Goal: Task Accomplishment & Management: Complete application form

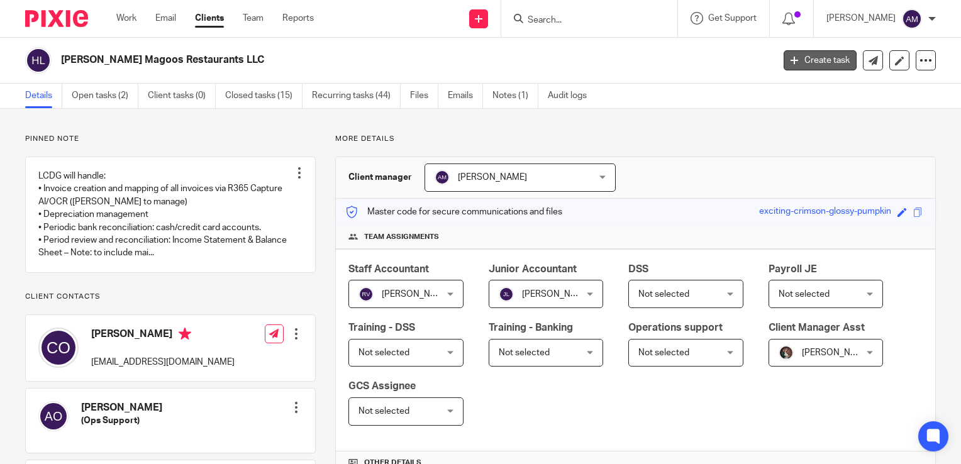
click at [817, 59] on link "Create task" at bounding box center [820, 60] width 73 height 20
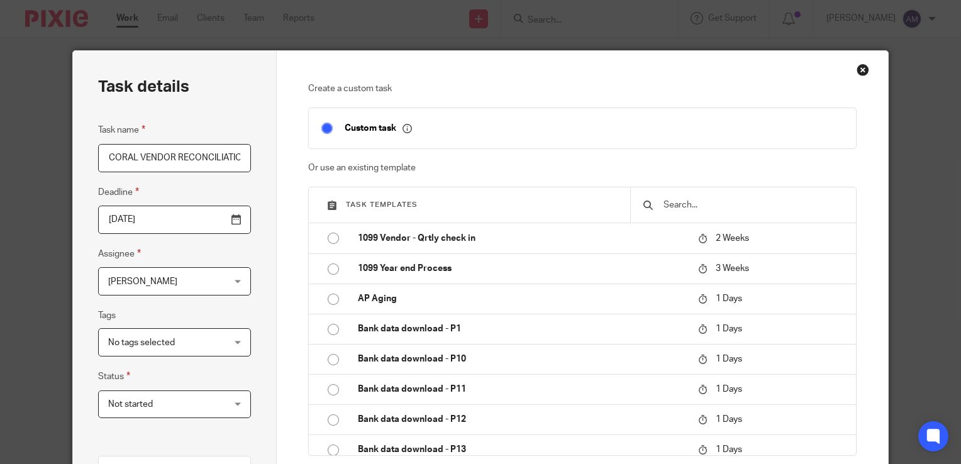
scroll to position [0, 7]
type input "CORAL VENDOR RECONCILIATION"
click at [232, 221] on input "2025-08-21" at bounding box center [174, 220] width 153 height 28
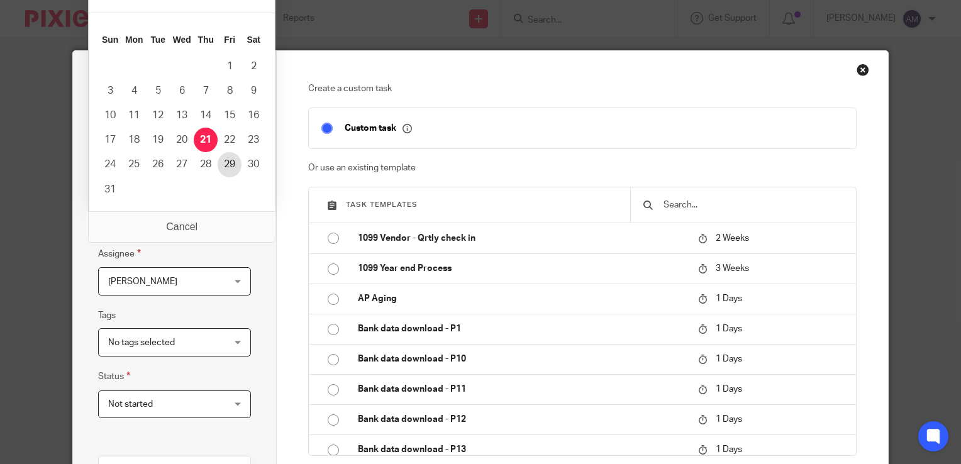
type input "2025-08-29"
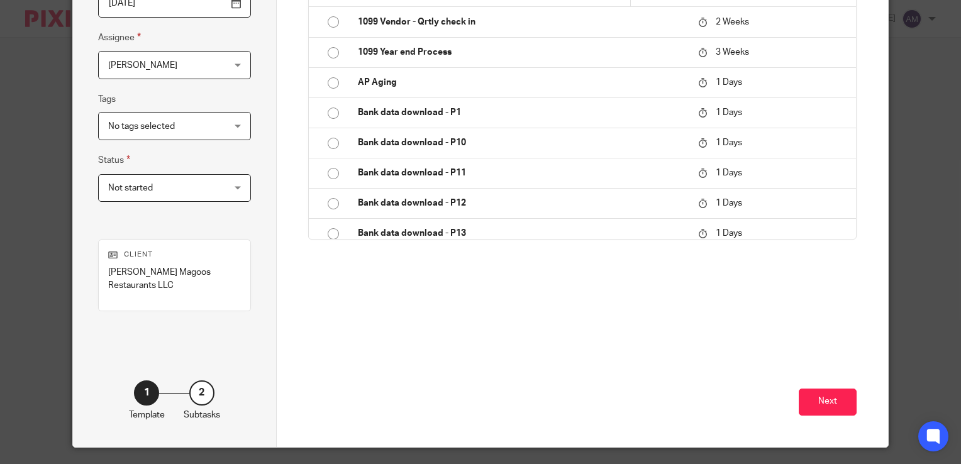
scroll to position [216, 0]
click at [233, 196] on div "Not started Not started" at bounding box center [174, 188] width 153 height 28
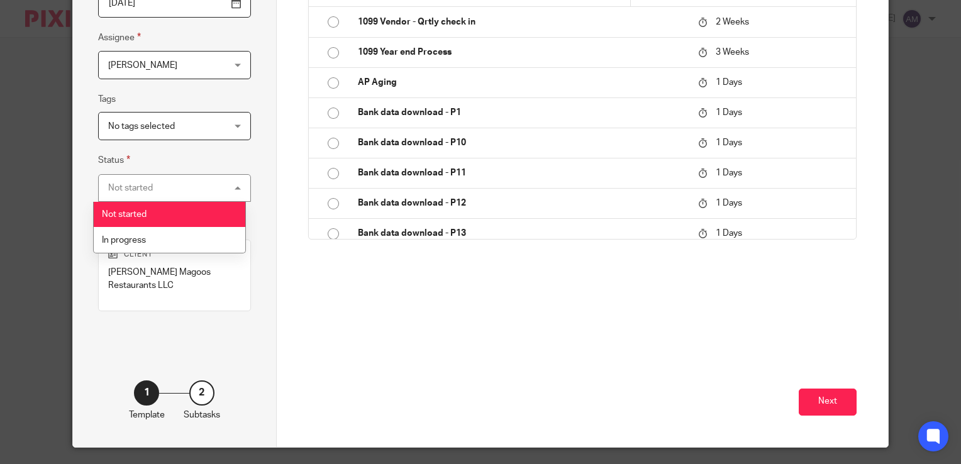
click at [242, 298] on div "Task details Task name CORAL VENDOR RECONCILIATION Deadline 2025-08-29 Assignee…" at bounding box center [175, 141] width 204 height 613
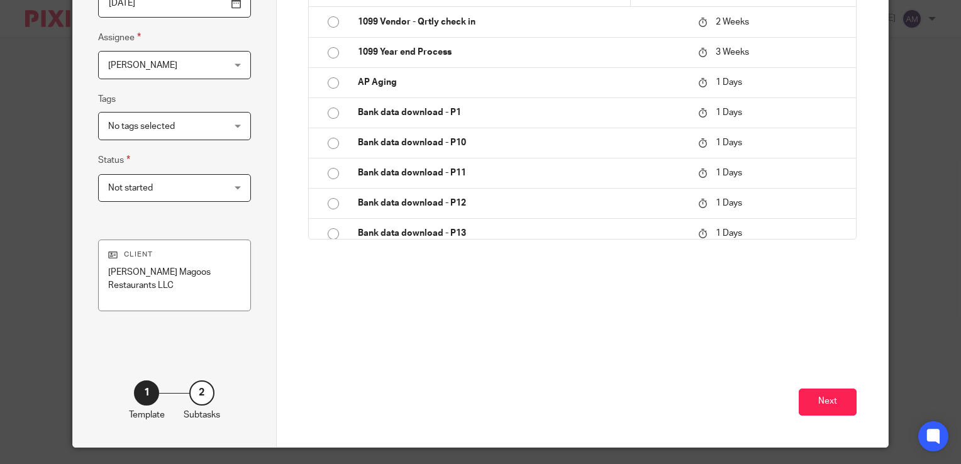
click at [200, 268] on p "[PERSON_NAME] Magoos Restaurants LLC" at bounding box center [174, 279] width 133 height 26
click at [225, 271] on p "[PERSON_NAME] Magoos Restaurants LLC" at bounding box center [174, 279] width 133 height 26
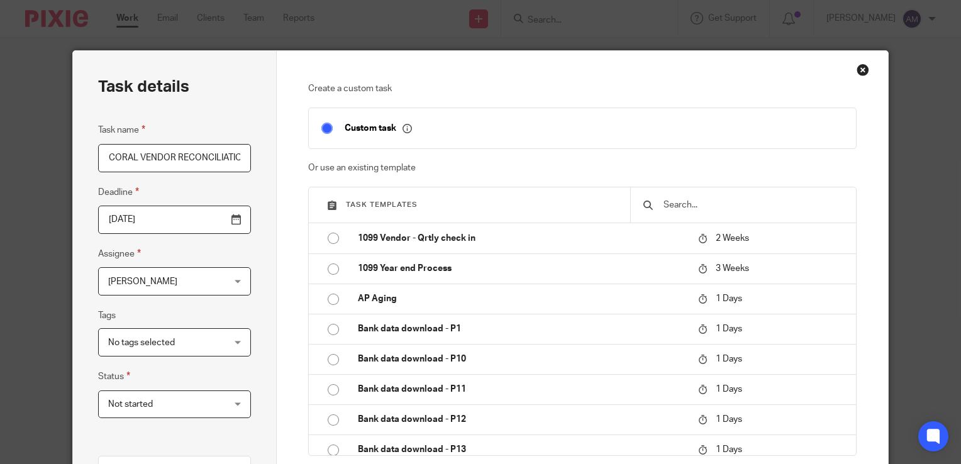
click at [857, 71] on div "Close this dialog window" at bounding box center [863, 70] width 13 height 13
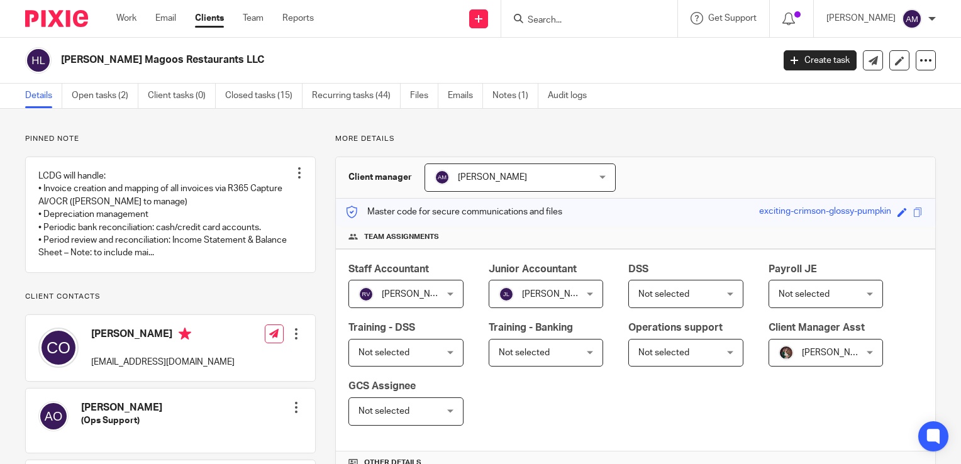
click at [583, 12] on form at bounding box center [594, 19] width 134 height 16
click at [562, 24] on input "Search" at bounding box center [583, 20] width 113 height 11
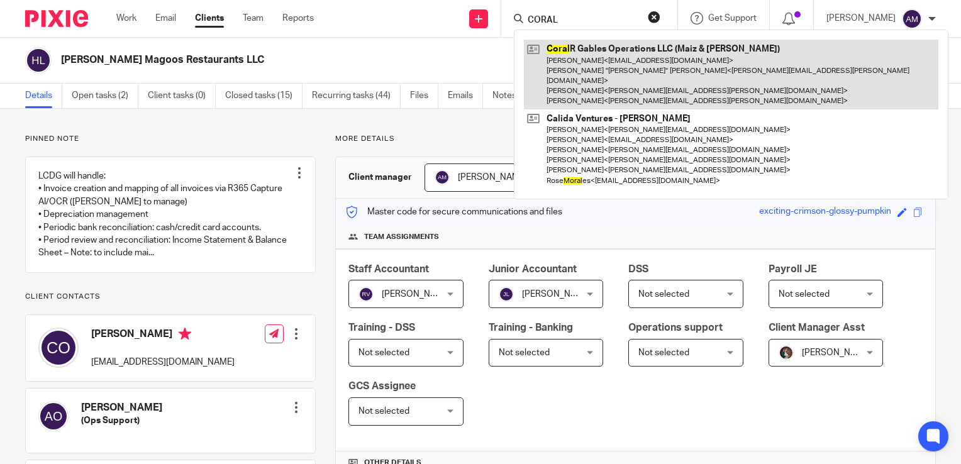
type input "CORAL"
click at [601, 80] on link at bounding box center [731, 75] width 415 height 70
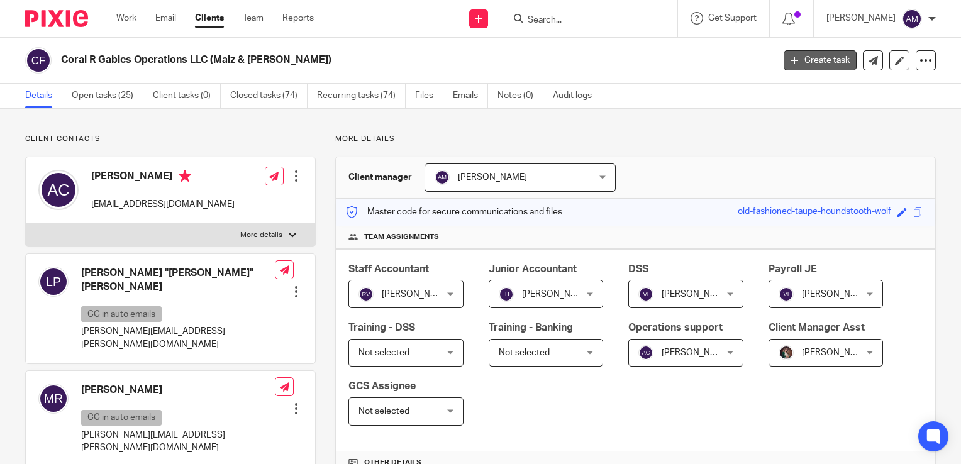
click at [815, 59] on link "Create task" at bounding box center [820, 60] width 73 height 20
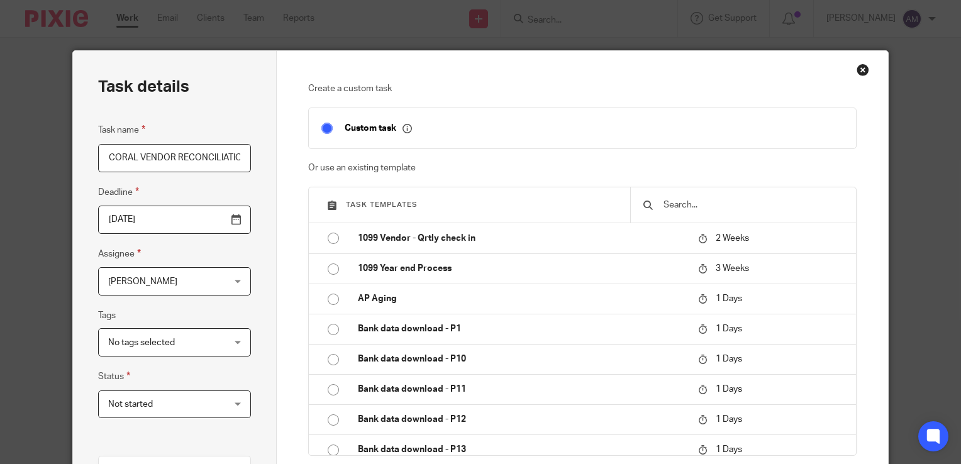
scroll to position [0, 7]
type input "CORAL VENDOR RECONCILIATION"
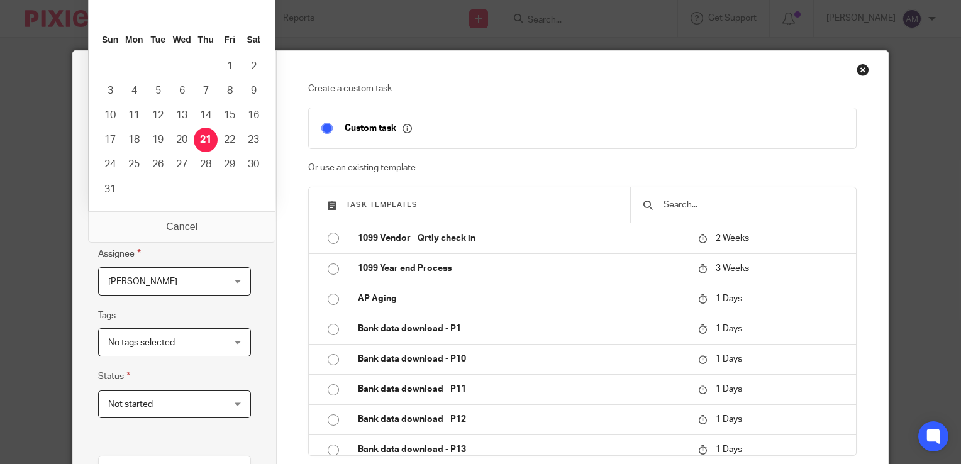
click at [228, 221] on input "2025-08-21" at bounding box center [174, 220] width 153 height 28
type input "2025-08-29"
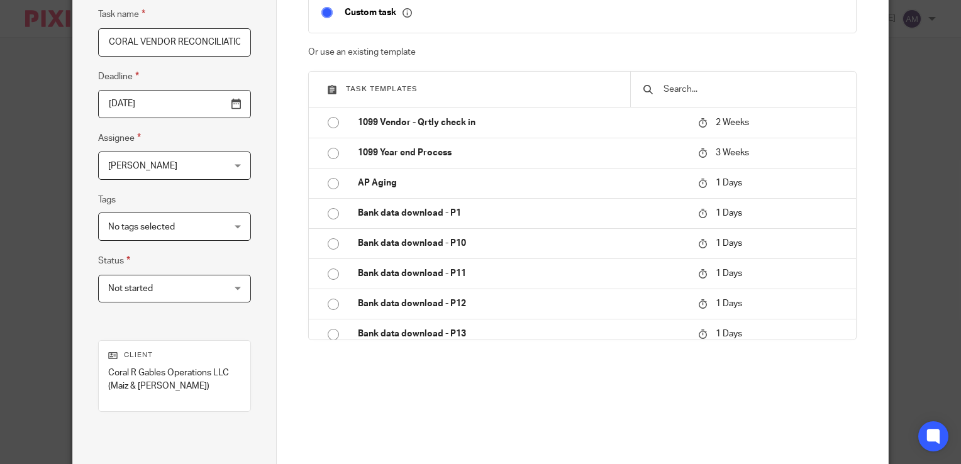
scroll to position [117, 0]
click at [229, 167] on div "Ana Morales Ana Morales" at bounding box center [174, 164] width 153 height 28
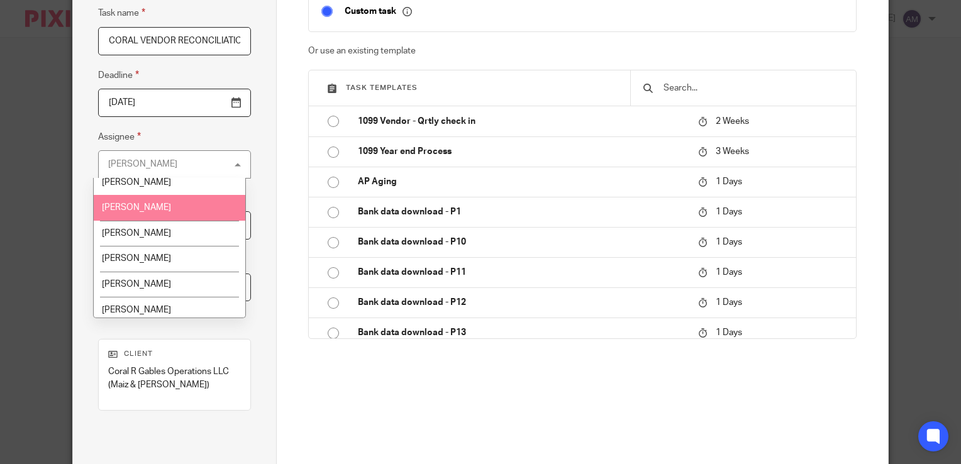
scroll to position [596, 0]
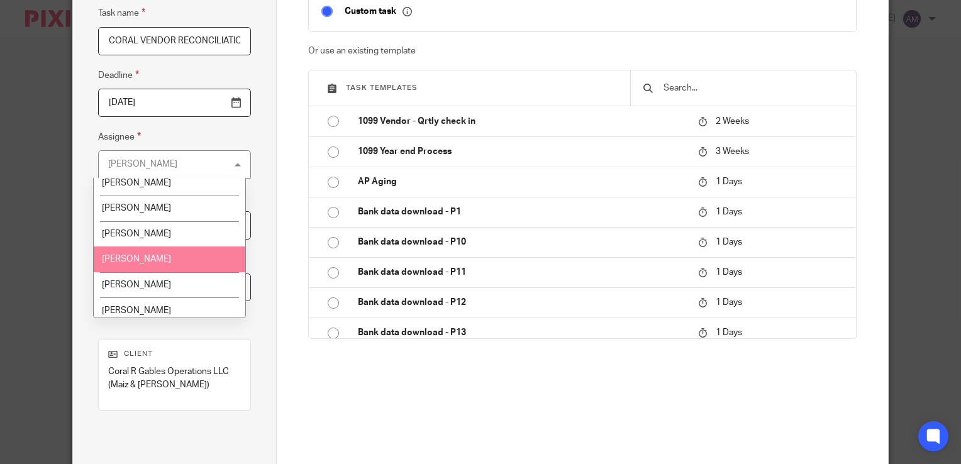
click at [176, 247] on li "Ivana Hernandez" at bounding box center [170, 260] width 152 height 26
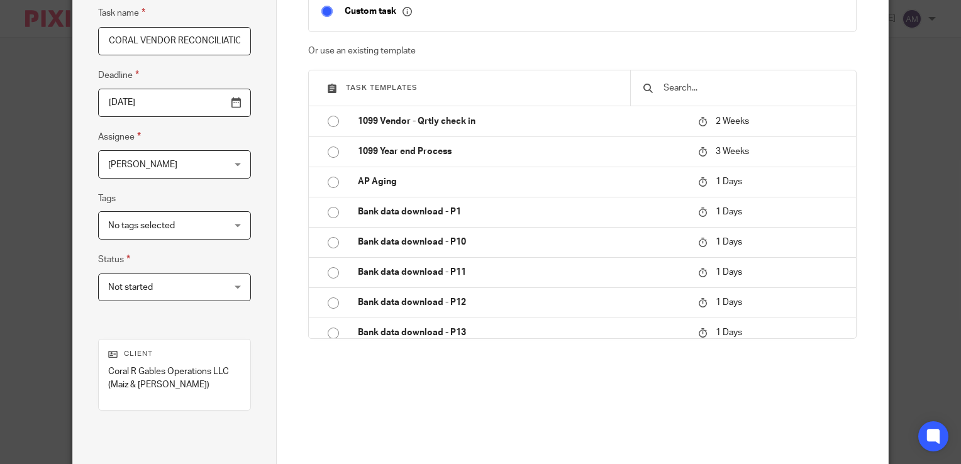
click at [239, 232] on div "No tags selected" at bounding box center [174, 225] width 153 height 28
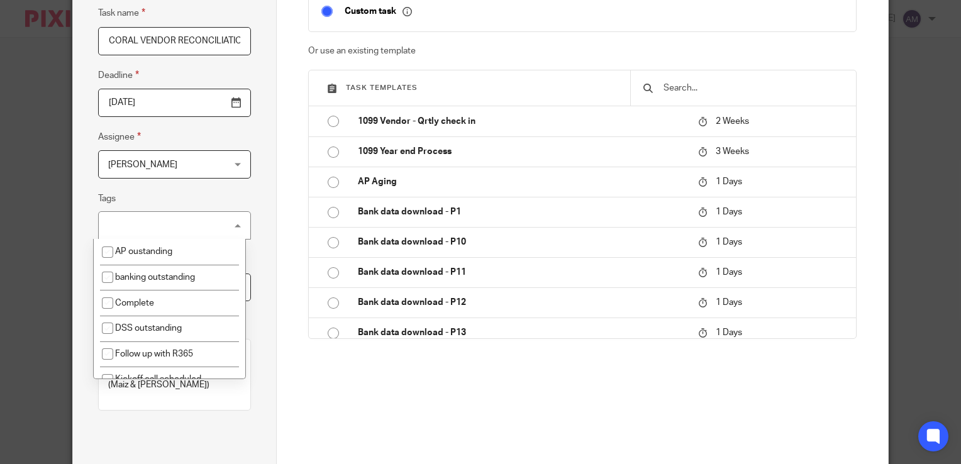
click at [264, 237] on div "Task details Task name CORAL VENDOR RECONCILIATION Deadline 2025-08-29 Assignee…" at bounding box center [175, 240] width 204 height 613
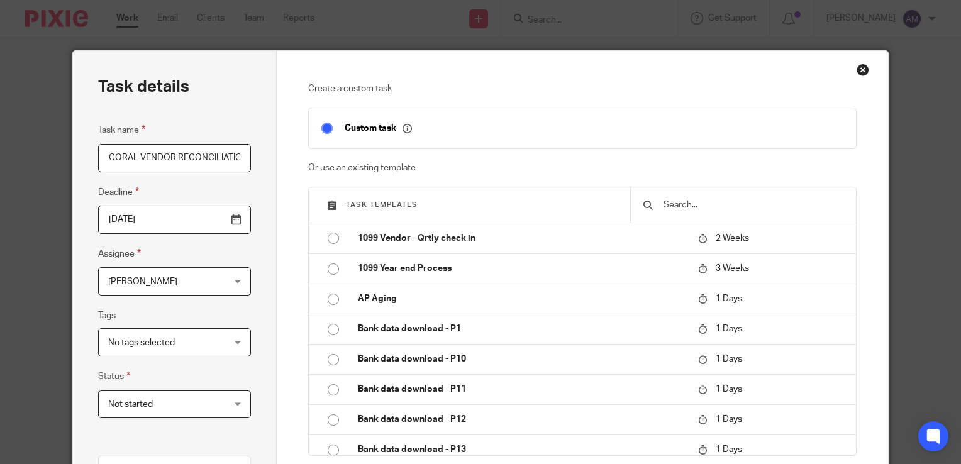
scroll to position [249, 0]
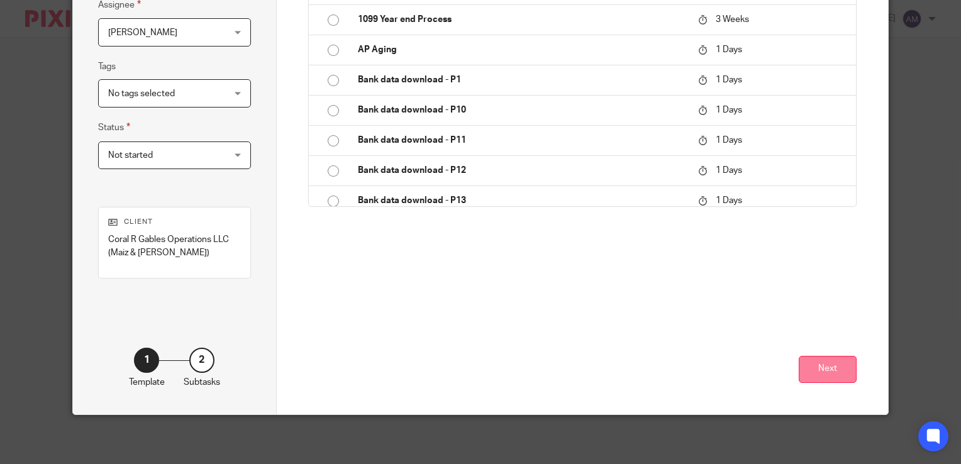
click at [824, 372] on button "Next" at bounding box center [828, 369] width 58 height 27
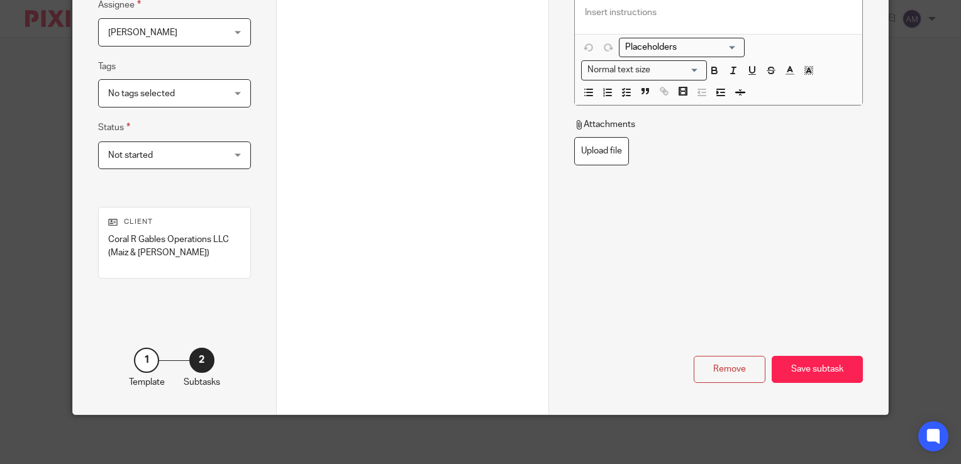
scroll to position [0, 0]
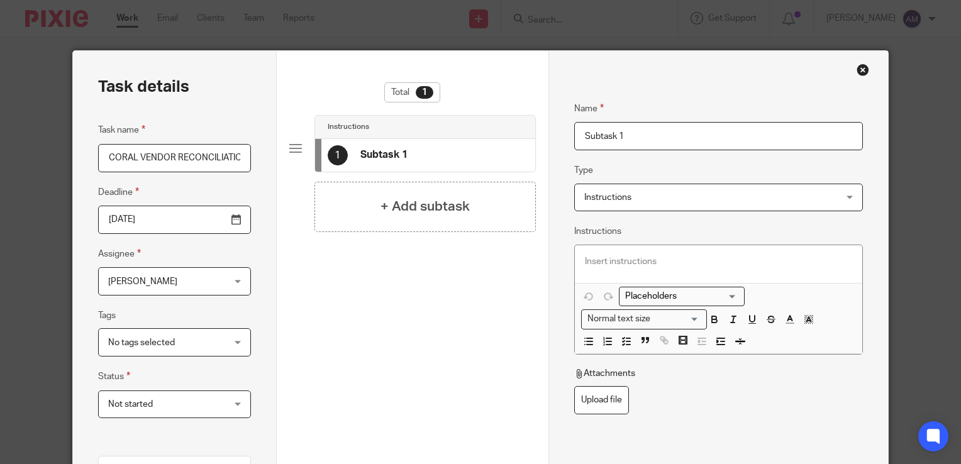
click at [619, 142] on input "Subtask 1" at bounding box center [718, 136] width 289 height 28
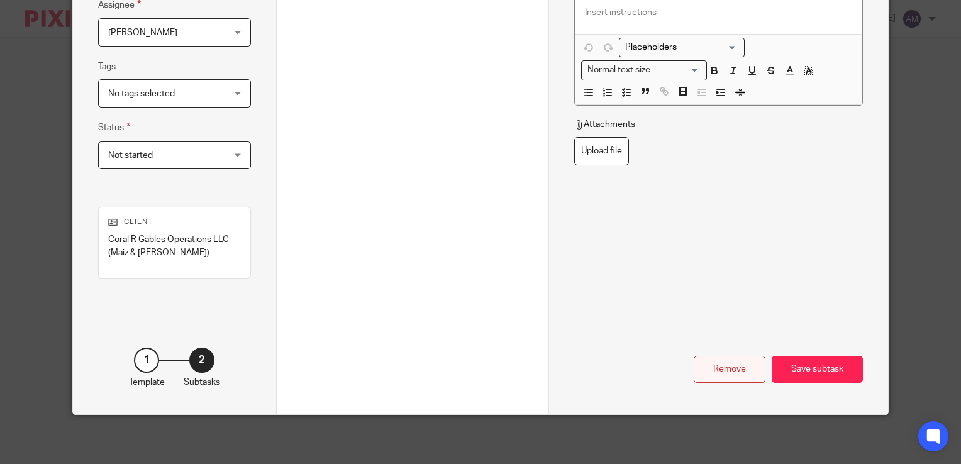
scroll to position [249, 0]
click at [807, 374] on div "Save subtask" at bounding box center [817, 370] width 91 height 27
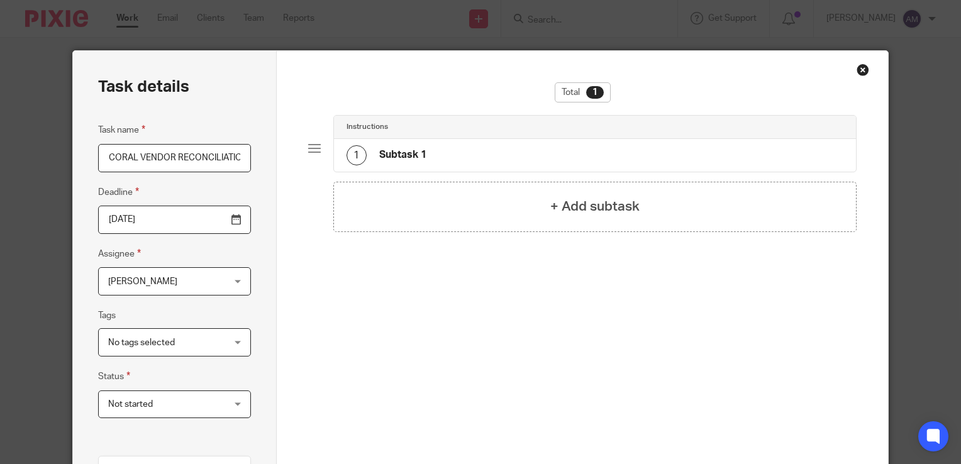
scroll to position [249, 0]
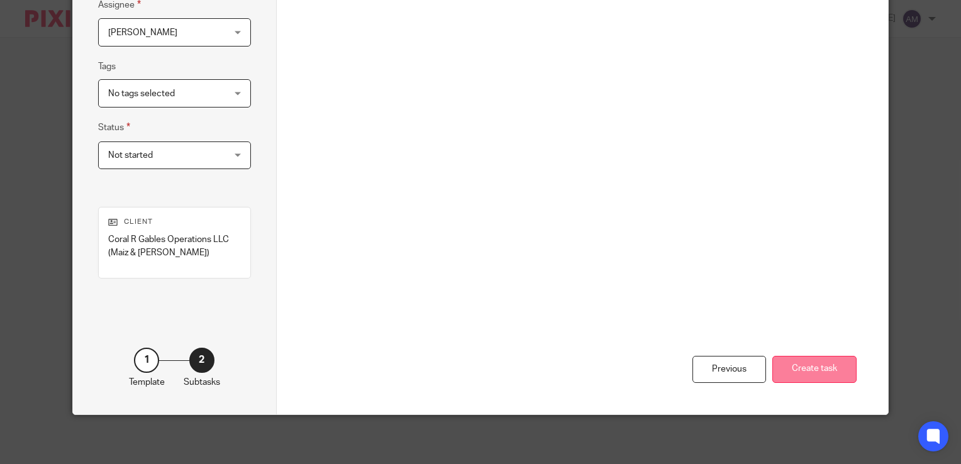
click at [803, 375] on button "Create task" at bounding box center [815, 369] width 84 height 27
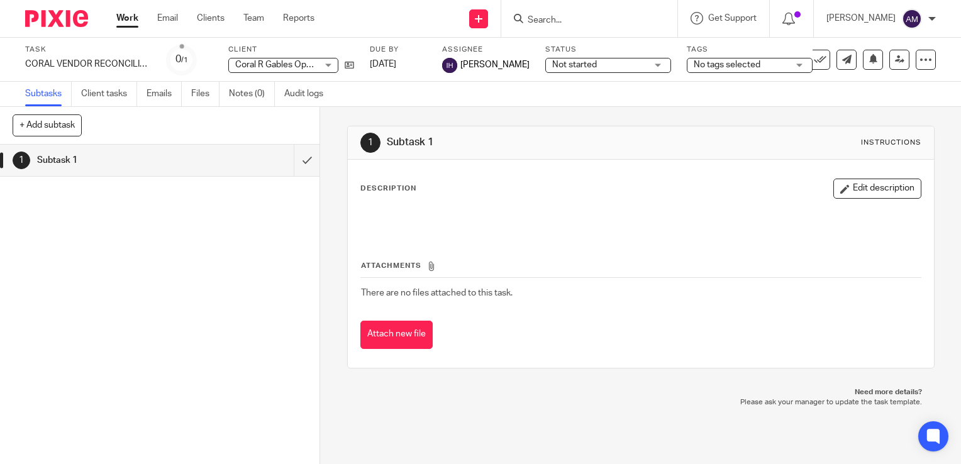
click at [123, 165] on h1 "Subtask 1" at bounding box center [118, 160] width 163 height 19
click at [59, 161] on h1 "Subtask 1" at bounding box center [118, 160] width 163 height 19
click at [294, 162] on input "submit" at bounding box center [160, 160] width 320 height 31
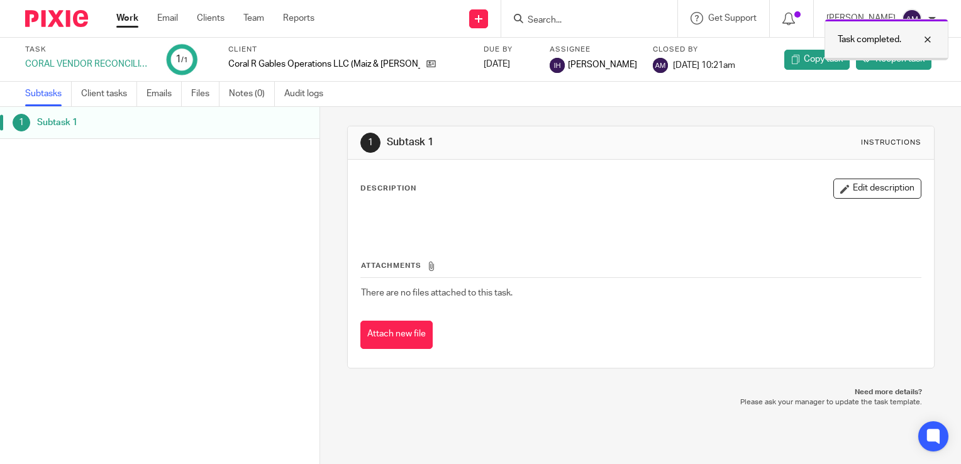
click at [929, 39] on div at bounding box center [919, 39] width 34 height 15
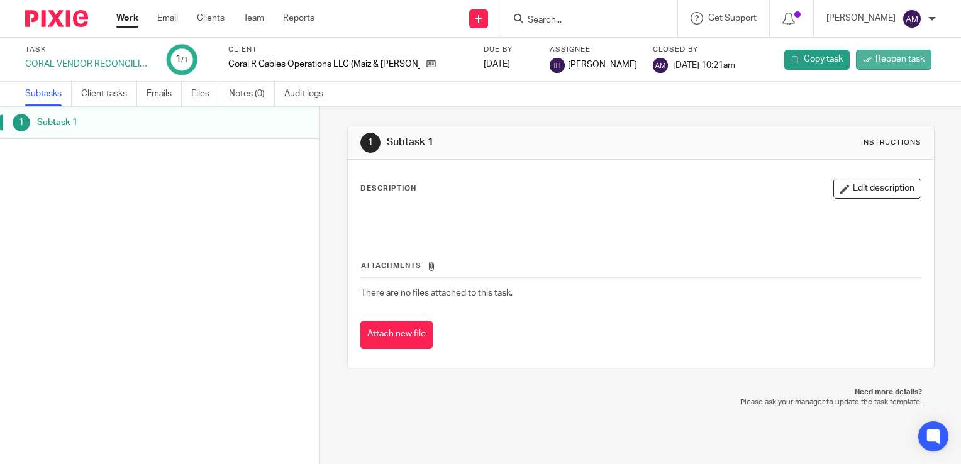
click at [895, 60] on span "Reopen task" at bounding box center [900, 59] width 49 height 13
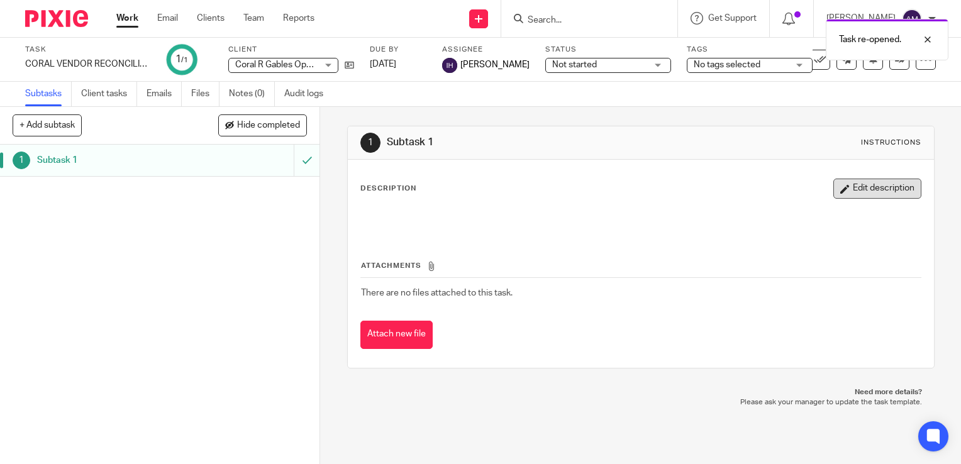
click at [859, 194] on button "Edit description" at bounding box center [878, 189] width 88 height 20
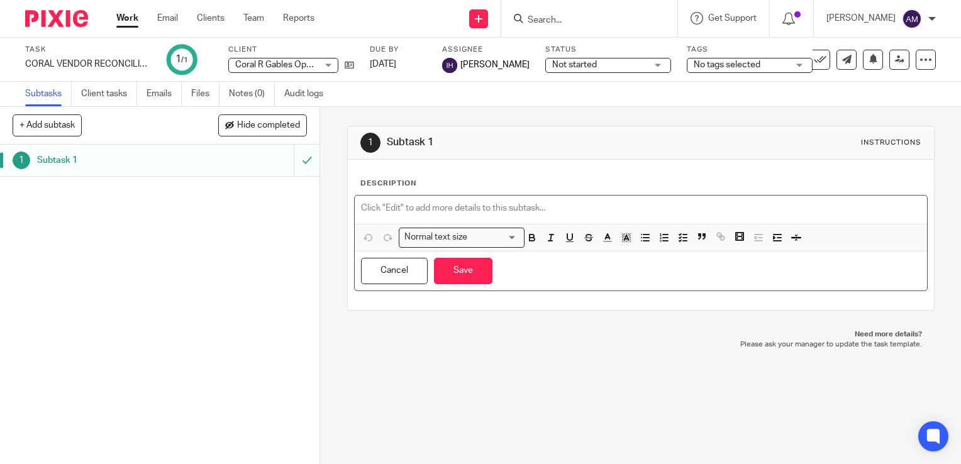
click at [444, 211] on p at bounding box center [641, 208] width 560 height 13
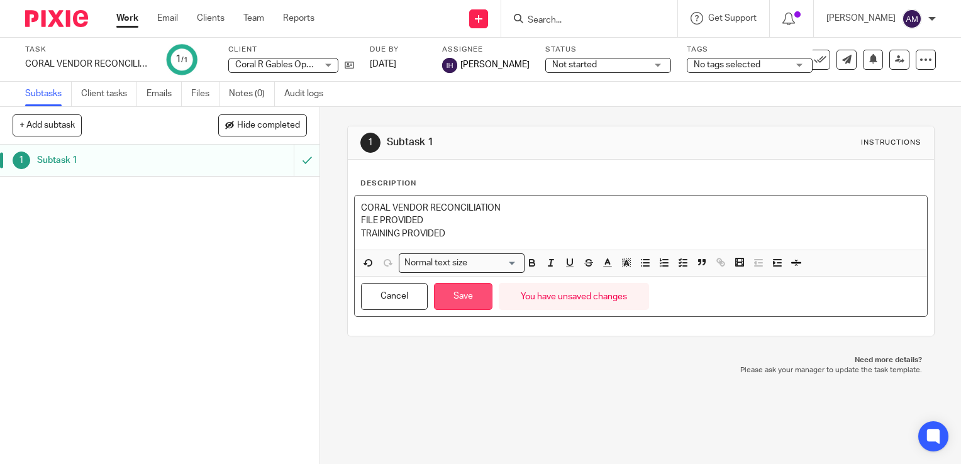
click at [456, 299] on button "Save" at bounding box center [463, 296] width 59 height 27
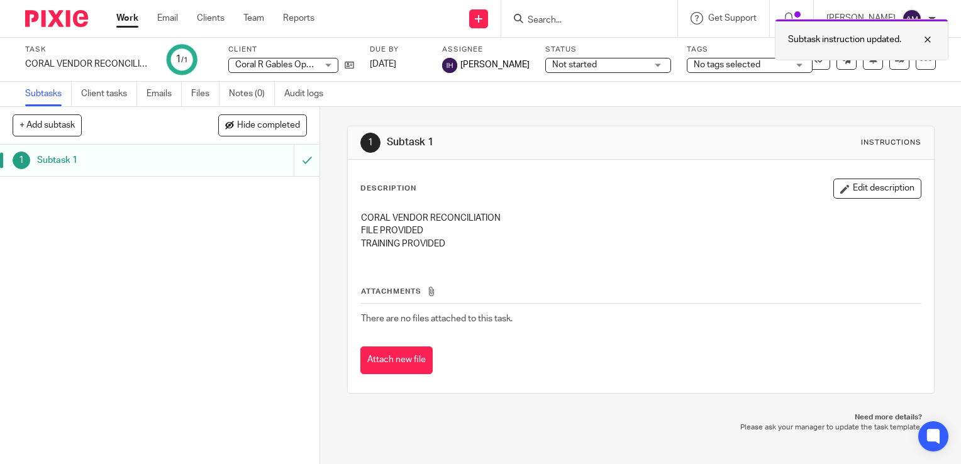
click at [932, 46] on div at bounding box center [919, 39] width 34 height 15
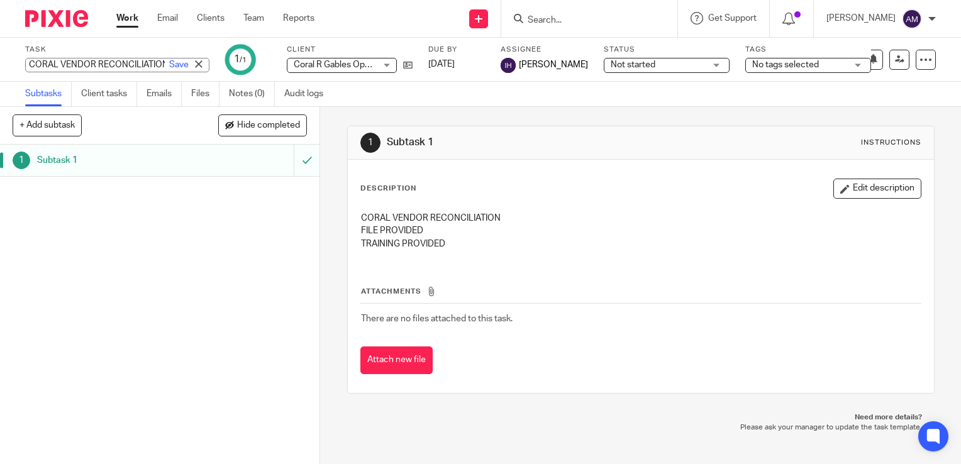
click at [65, 65] on div "CORAL VENDOR RECONCILIATION Save CORAL VENDOR RECONCILIATION" at bounding box center [117, 65] width 184 height 14
click at [154, 231] on div "1 Subtask 1" at bounding box center [160, 305] width 320 height 320
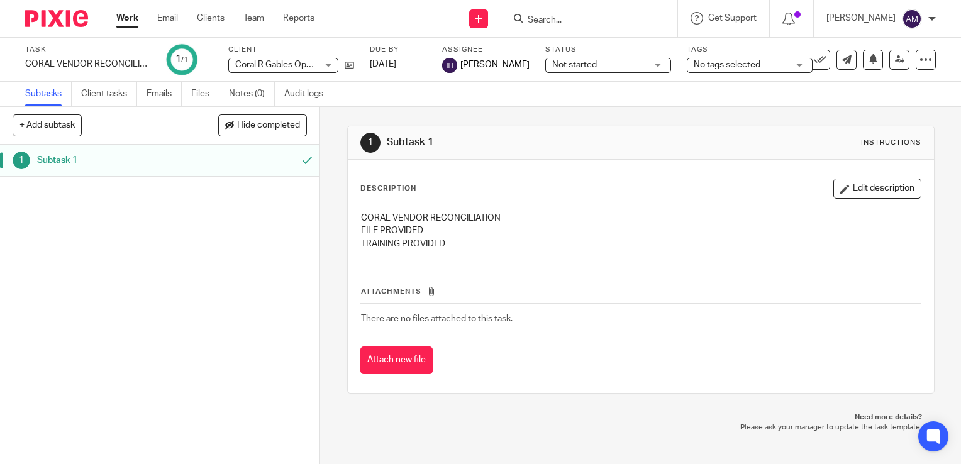
click at [134, 16] on link "Work" at bounding box center [127, 18] width 22 height 13
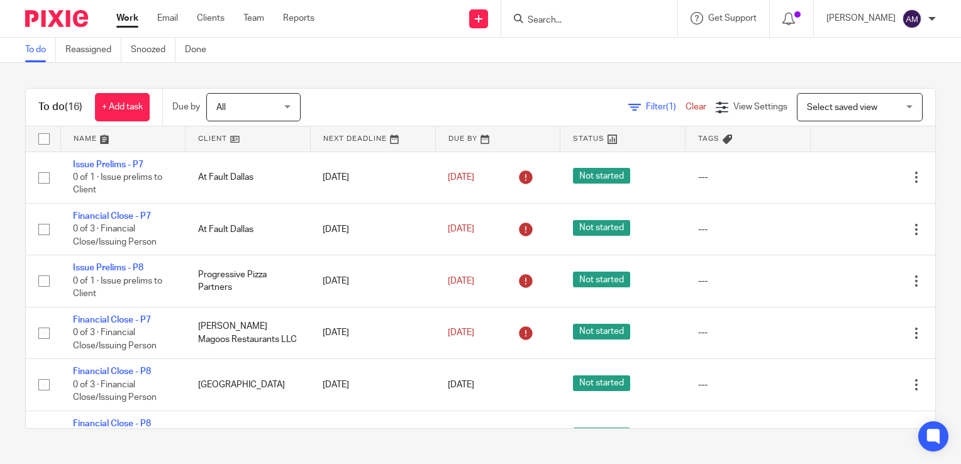
click at [931, 315] on div "To do (16) + Add task Due by All All [DATE] [DATE] This week Next week This mon…" at bounding box center [480, 258] width 961 height 391
